Goal: Task Accomplishment & Management: Manage account settings

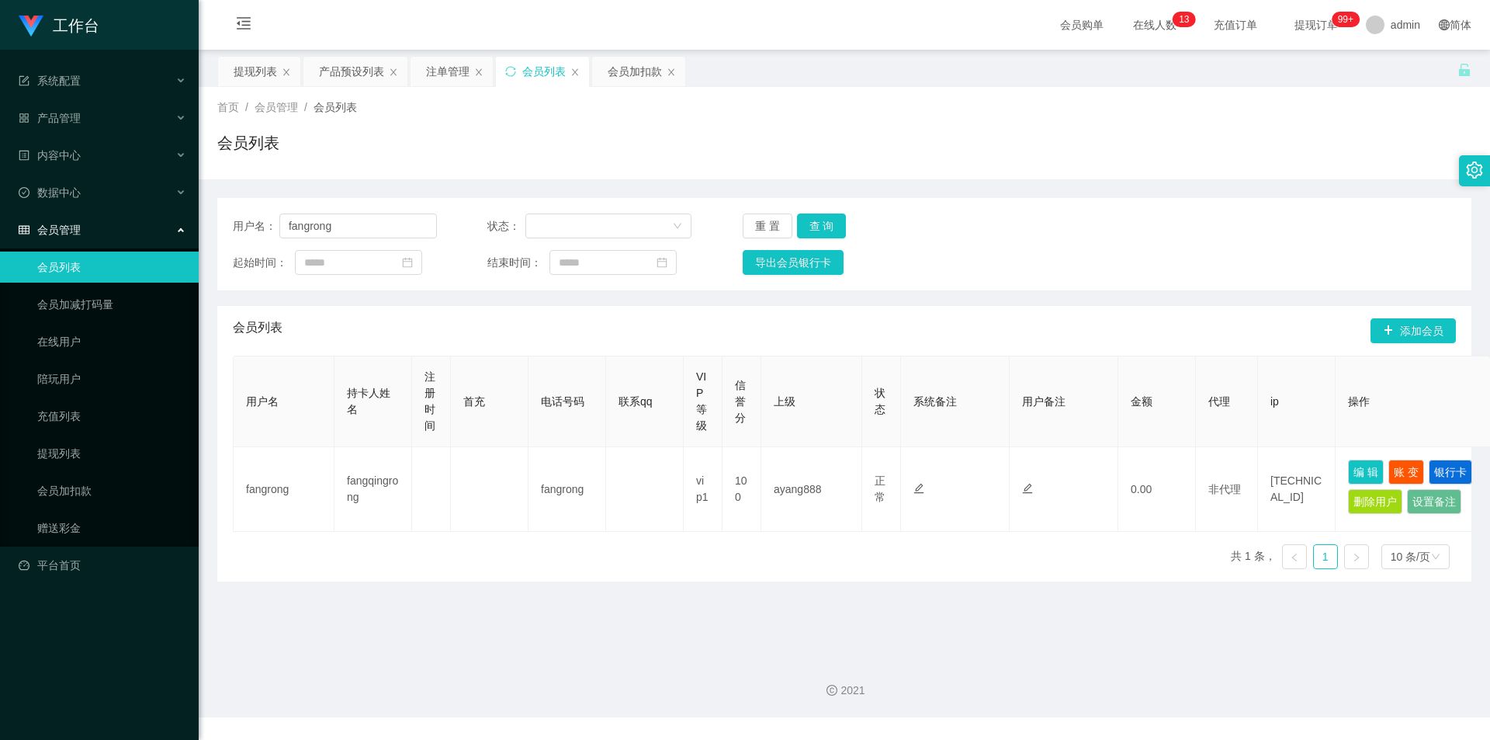
click at [902, 142] on div "会员列表" at bounding box center [844, 149] width 1254 height 36
click at [626, 74] on div "会员加扣款" at bounding box center [635, 71] width 54 height 29
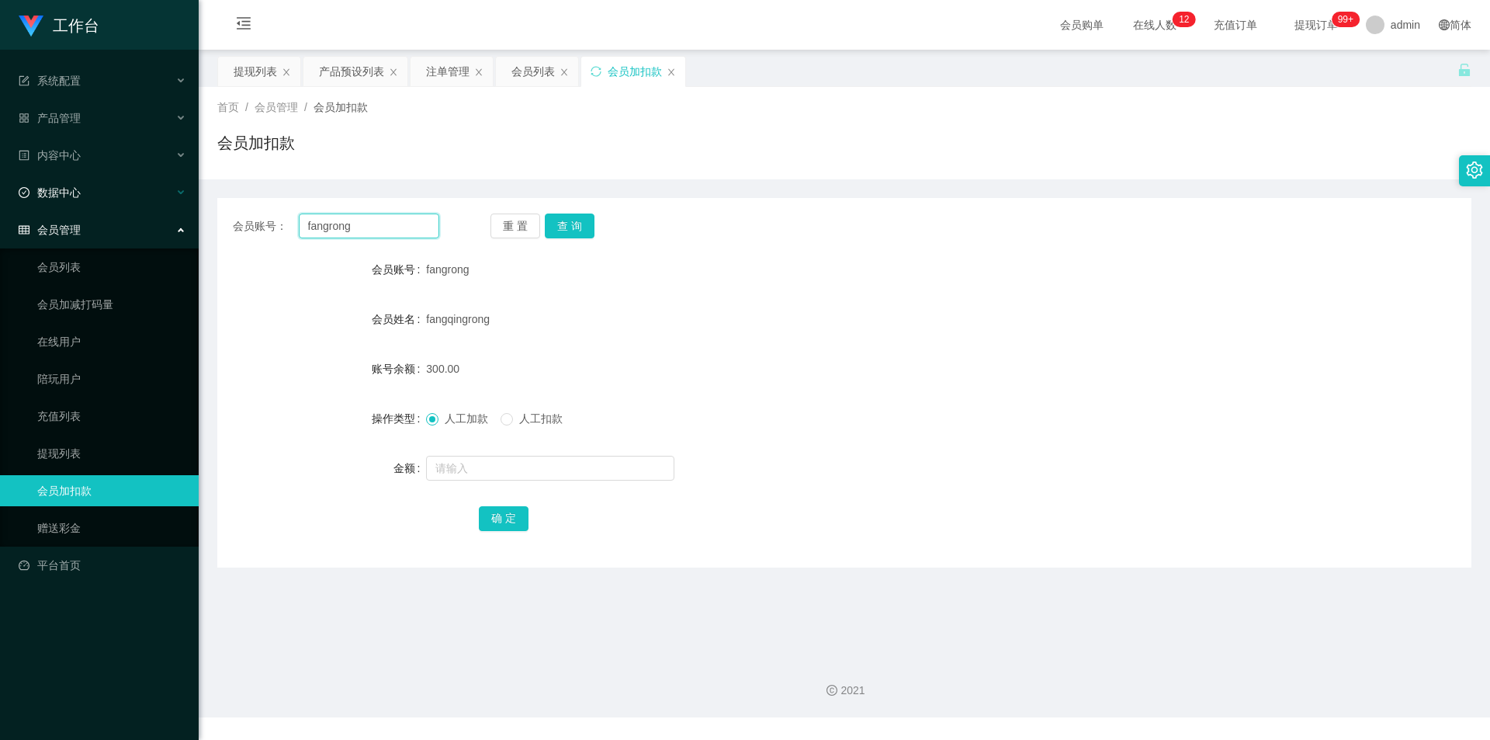
drag, startPoint x: 409, startPoint y: 222, endPoint x: 5, endPoint y: 184, distance: 405.3
click at [0, 183] on section "工作台 系统配置 产品管理 产品列表 产品预设列表 开奖记录 注单管理 即时注单 内容中心 数据中心 会员管理 会员列表 会员加减打码量 在线用户 陪玩用户 …" at bounding box center [745, 358] width 1490 height 717
click at [563, 222] on button "查 询" at bounding box center [570, 225] width 50 height 25
click at [466, 471] on input "text" at bounding box center [550, 468] width 248 height 25
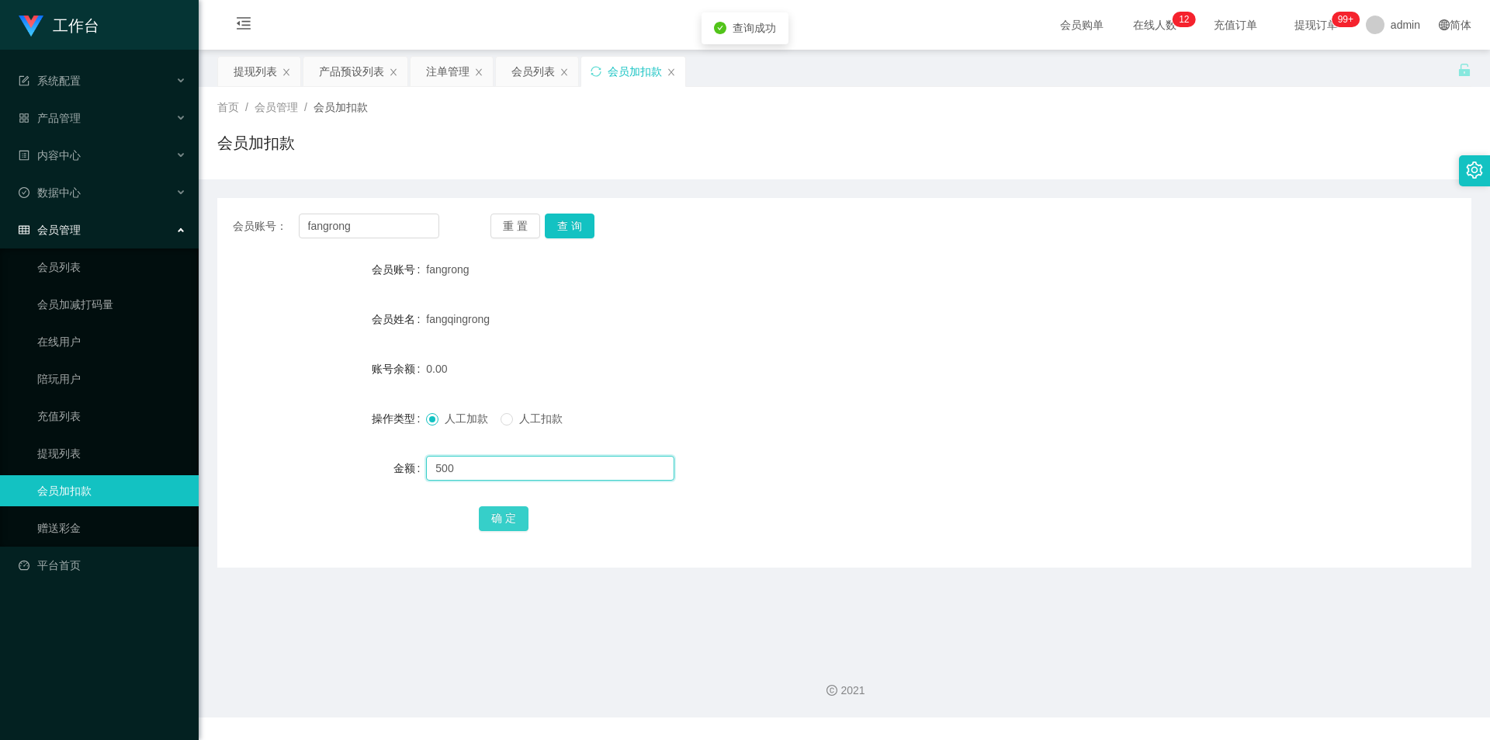
type input "500"
click at [490, 518] on button "确 定" at bounding box center [504, 518] width 50 height 25
drag, startPoint x: 818, startPoint y: 310, endPoint x: 809, endPoint y: 261, distance: 50.5
click at [818, 303] on div "fangqingrong" at bounding box center [792, 318] width 732 height 31
click at [522, 74] on div "会员列表" at bounding box center [532, 71] width 43 height 29
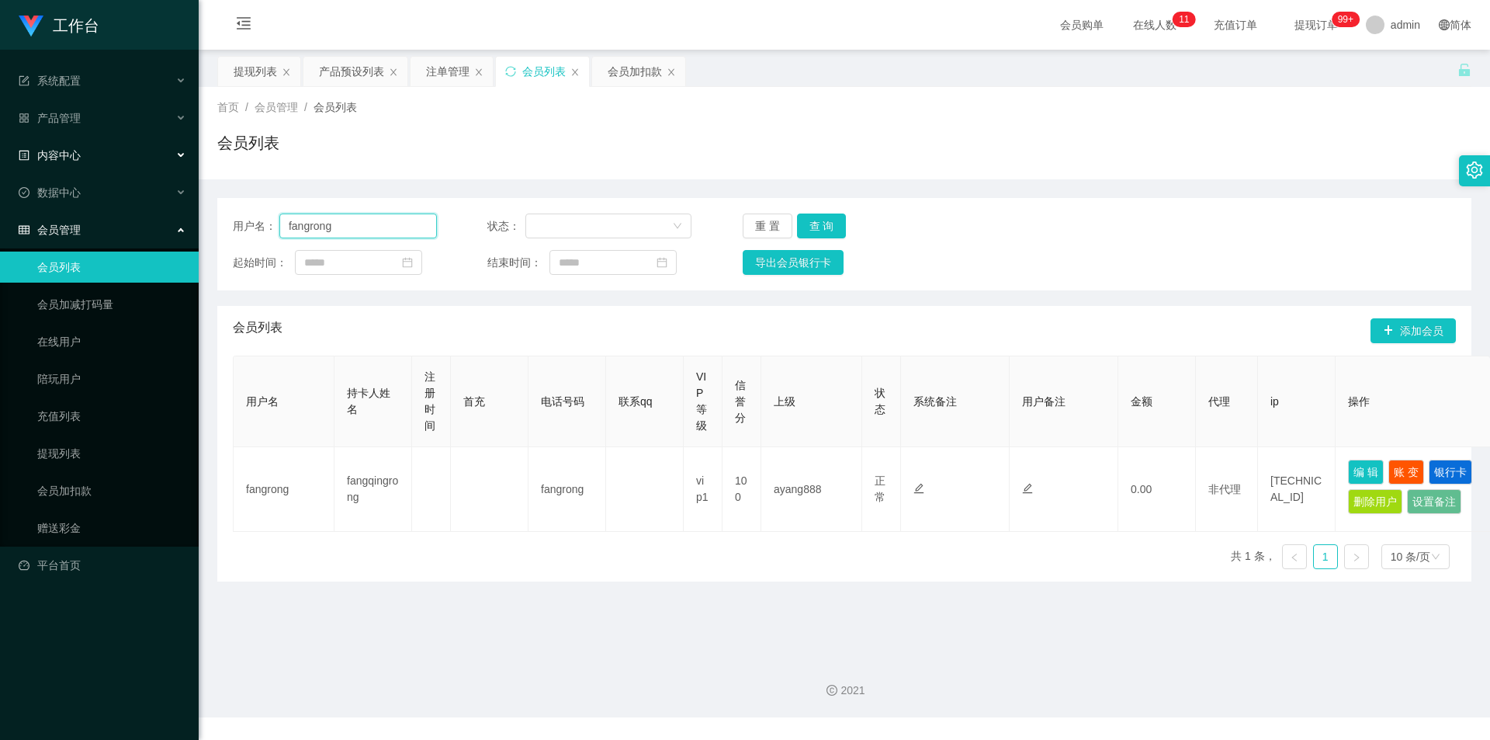
drag, startPoint x: 352, startPoint y: 222, endPoint x: 0, endPoint y: 164, distance: 357.1
click at [0, 164] on section "工作台 系统配置 产品管理 产品列表 产品预设列表 开奖记录 注单管理 即时注单 内容中心 数据中心 会员管理 会员列表 会员加减打码量 在线用户 陪玩用户 …" at bounding box center [745, 358] width 1490 height 717
click at [803, 223] on button "查 询" at bounding box center [822, 225] width 50 height 25
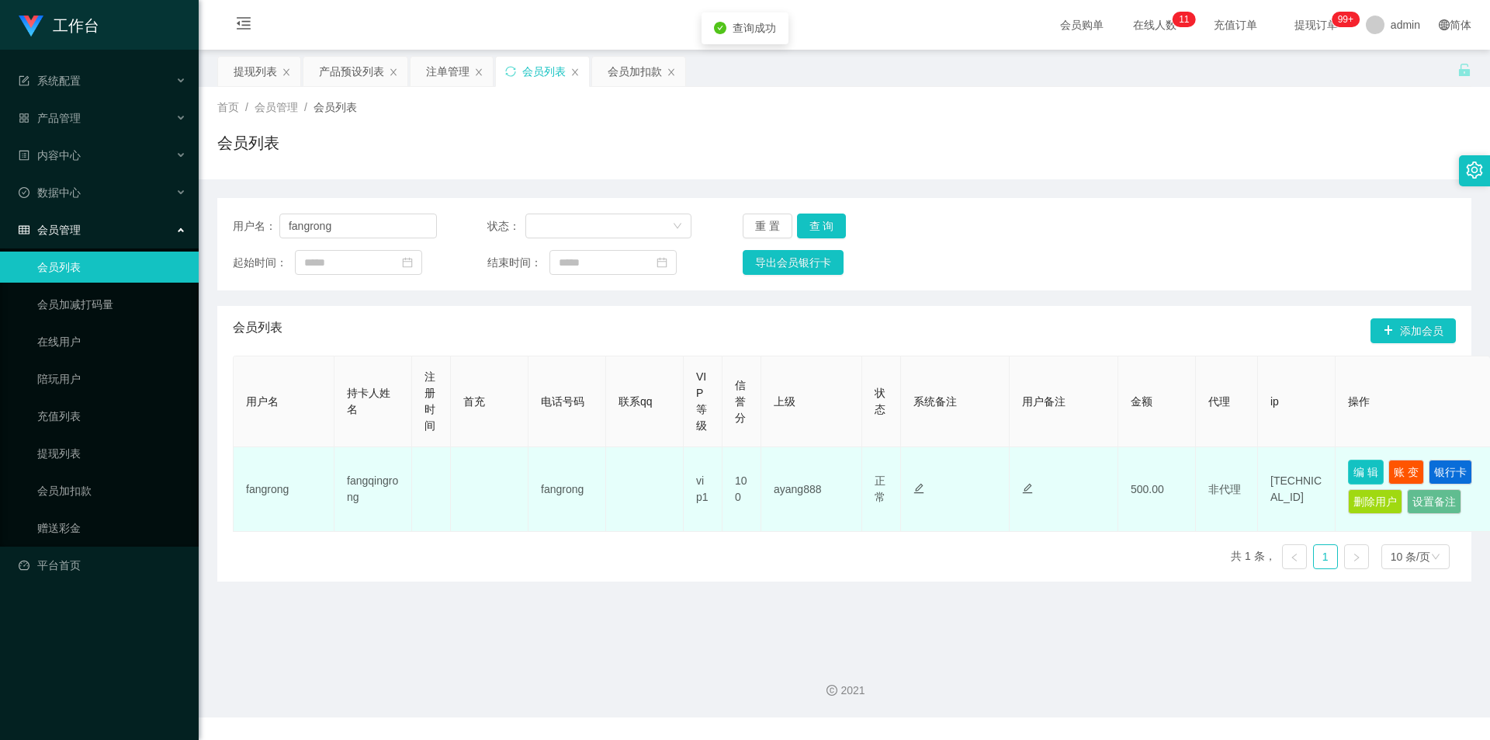
click at [1362, 472] on button "编 辑" at bounding box center [1366, 471] width 36 height 25
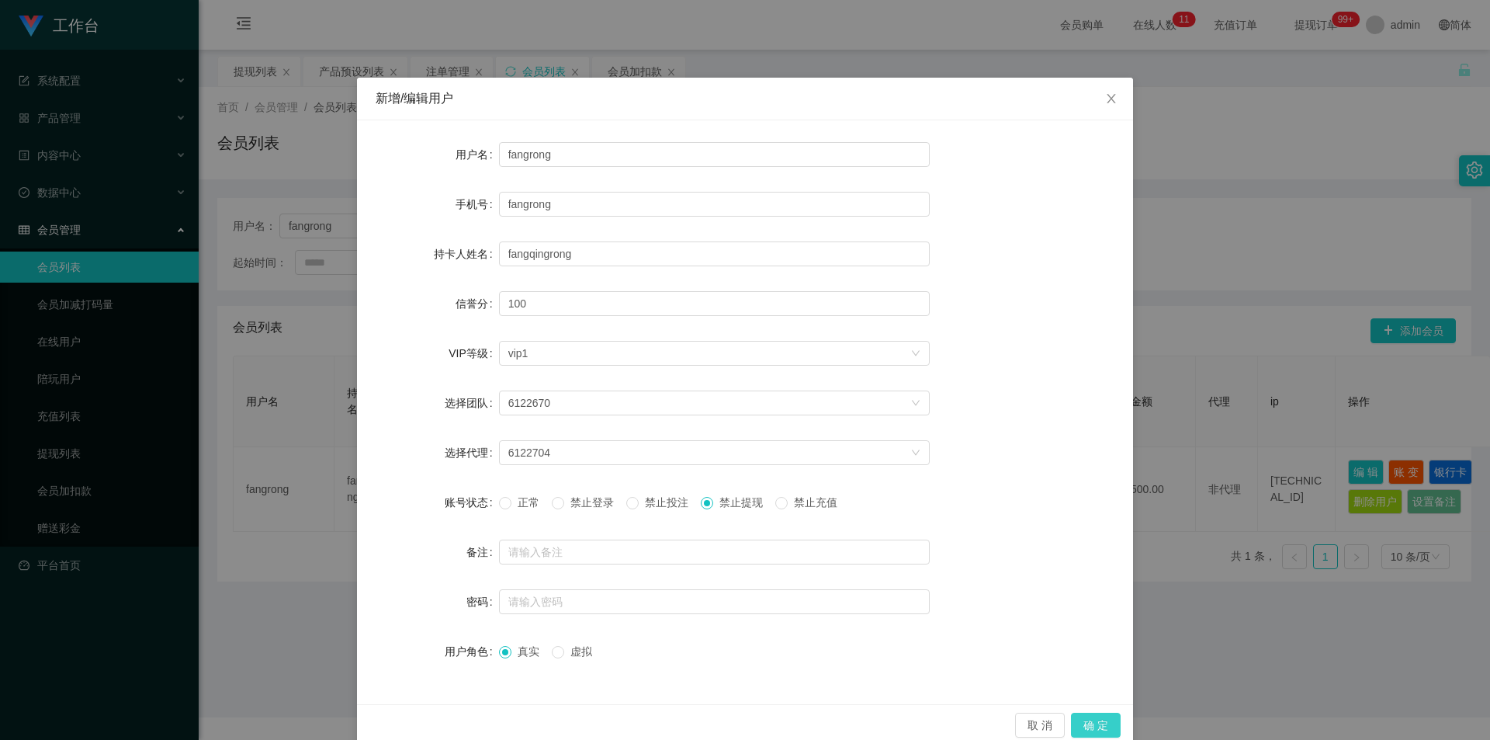
click at [1081, 718] on button "确 定" at bounding box center [1096, 724] width 50 height 25
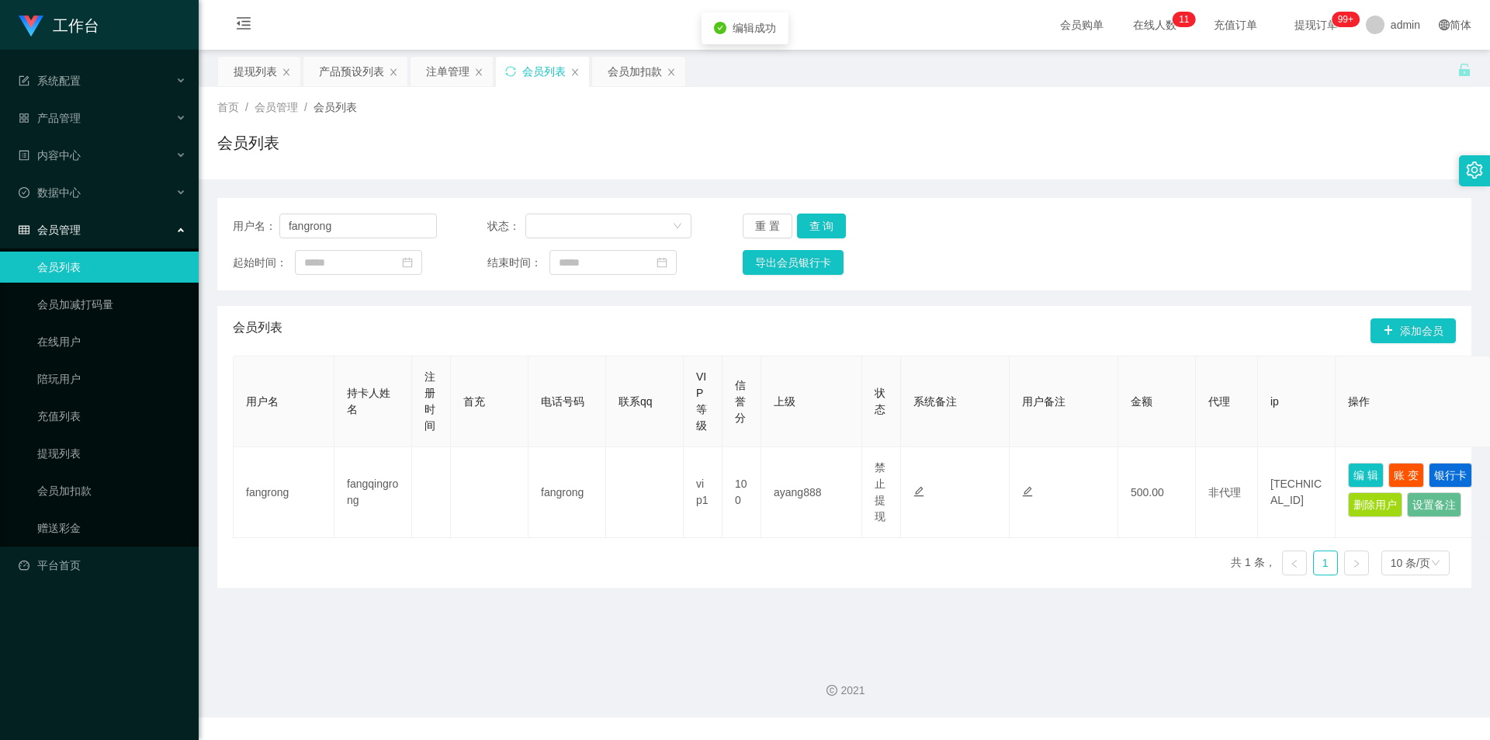
click at [1184, 113] on div "首页 / 会员管理 / 会员列表 /" at bounding box center [844, 107] width 1254 height 16
